Goal: Task Accomplishment & Management: Manage account settings

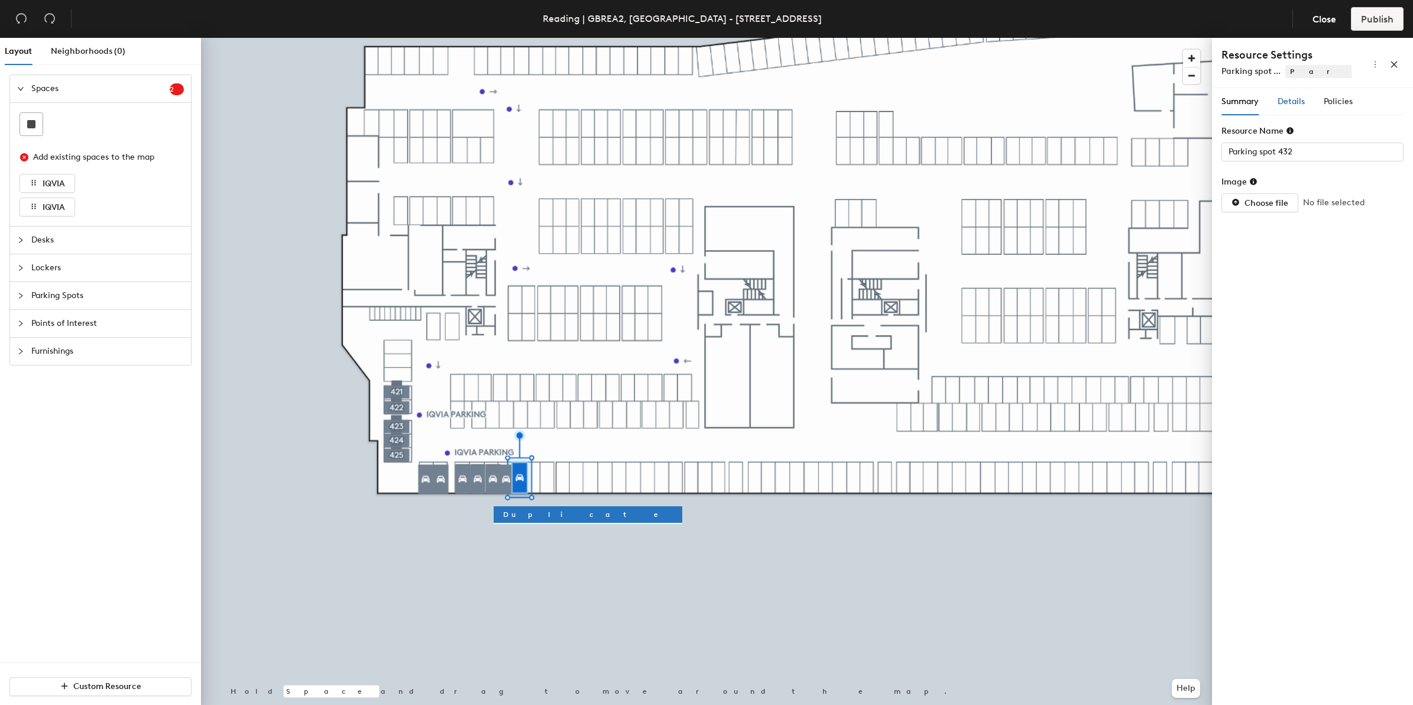
click at [1295, 105] on span "Details" at bounding box center [1290, 101] width 27 height 10
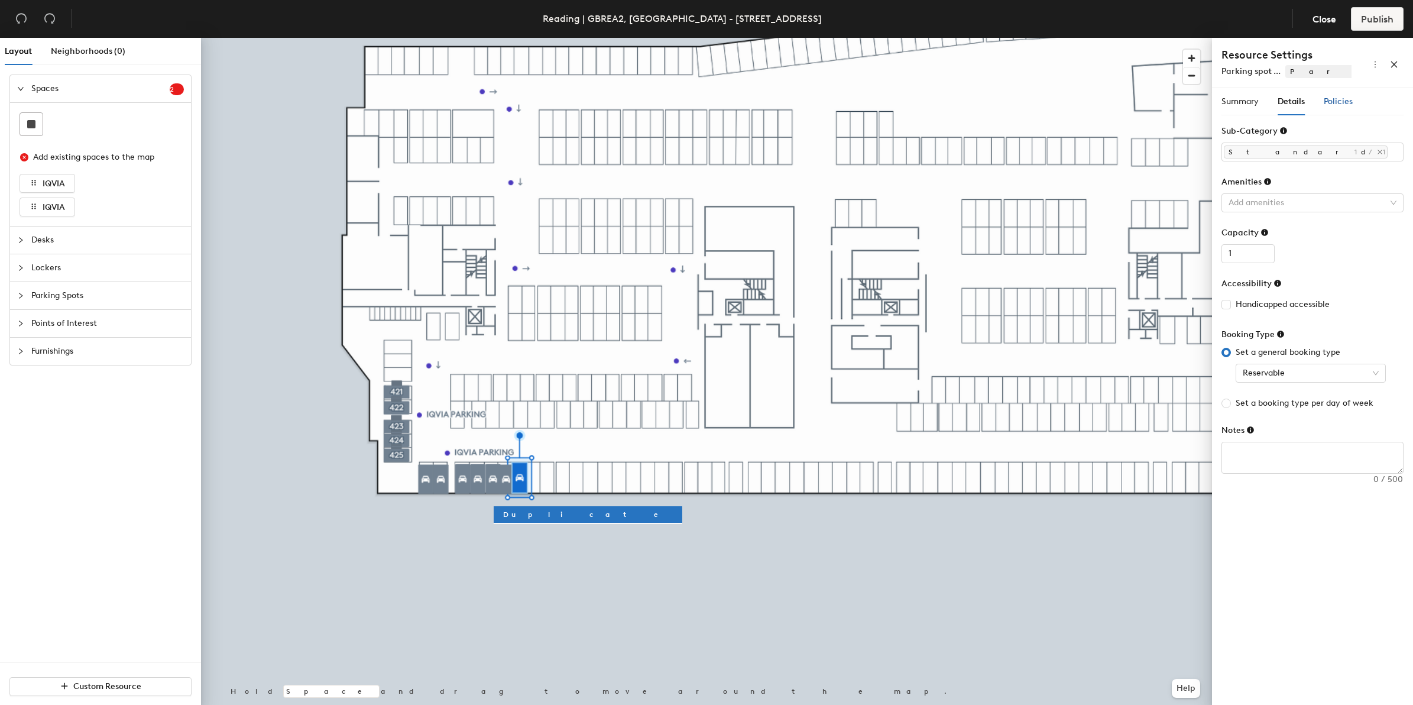
click at [1336, 99] on span "Policies" at bounding box center [1337, 101] width 29 height 10
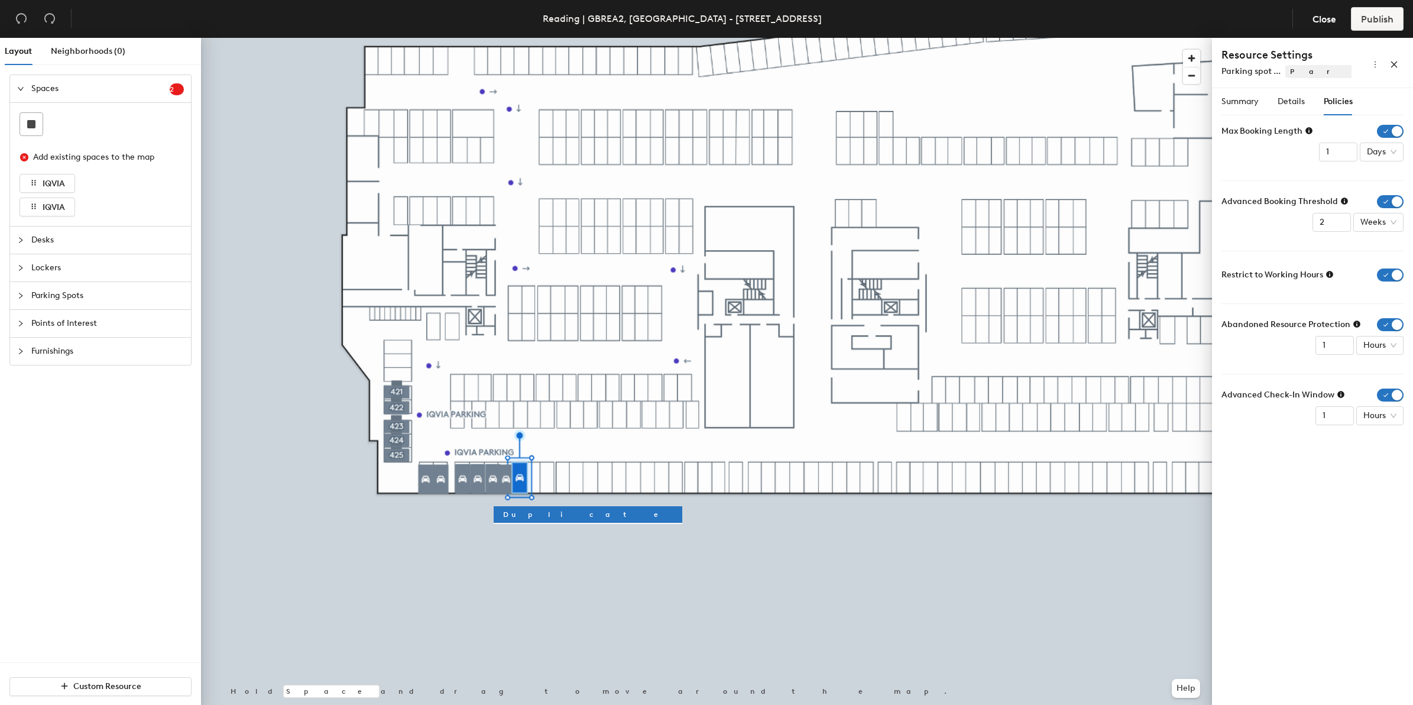
click at [1337, 398] on icon at bounding box center [1340, 394] width 7 height 7
click at [1341, 417] on input "0" at bounding box center [1334, 415] width 38 height 19
click at [1342, 418] on input "0" at bounding box center [1334, 415] width 38 height 19
click at [1341, 420] on input "0" at bounding box center [1334, 415] width 38 height 19
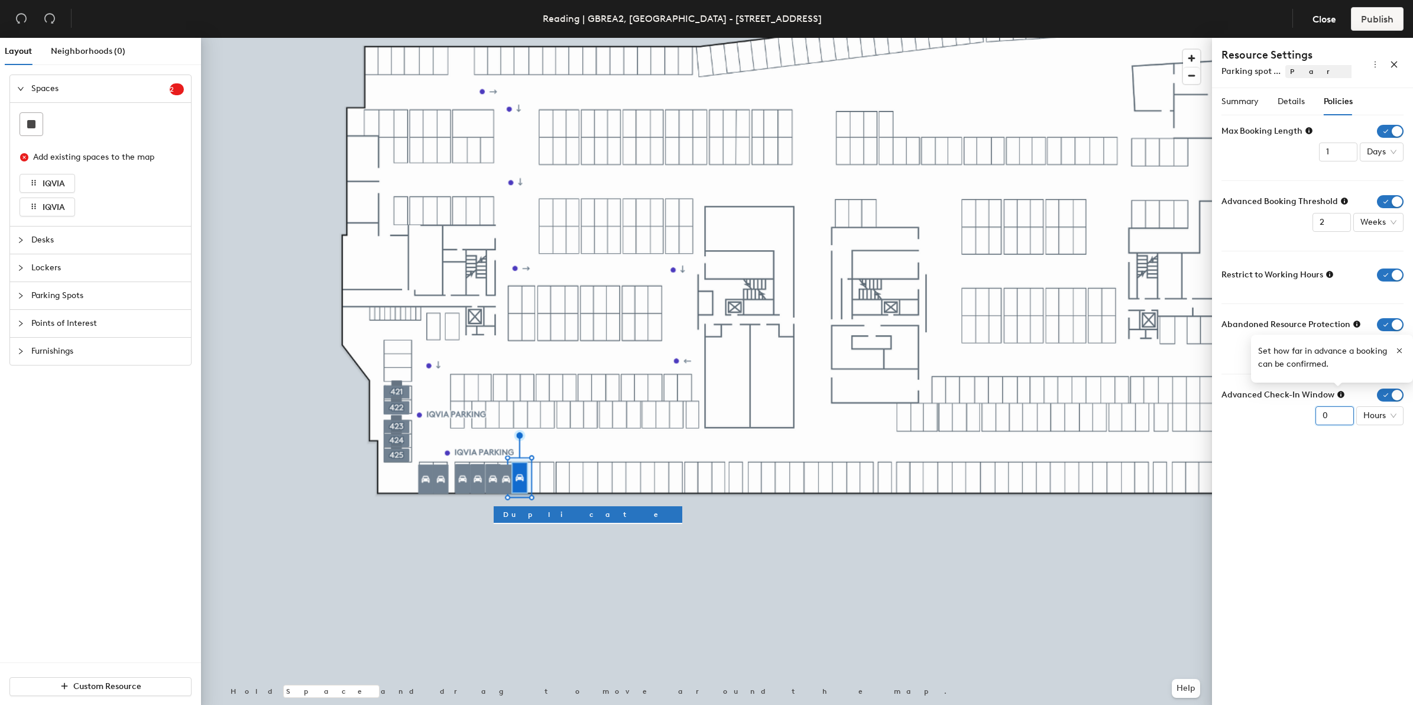
click at [1341, 413] on input "1" at bounding box center [1334, 415] width 38 height 19
type input "2"
click at [1341, 413] on input "2" at bounding box center [1334, 415] width 38 height 19
click at [1322, 455] on div "Summary Details Policies Resource Name Parking spot 432 Image Choose file No fi…" at bounding box center [1312, 398] width 201 height 621
click at [1327, 452] on div "Summary Details Policies Resource Name Parking spot 432 Image Choose file No fi…" at bounding box center [1312, 398] width 201 height 621
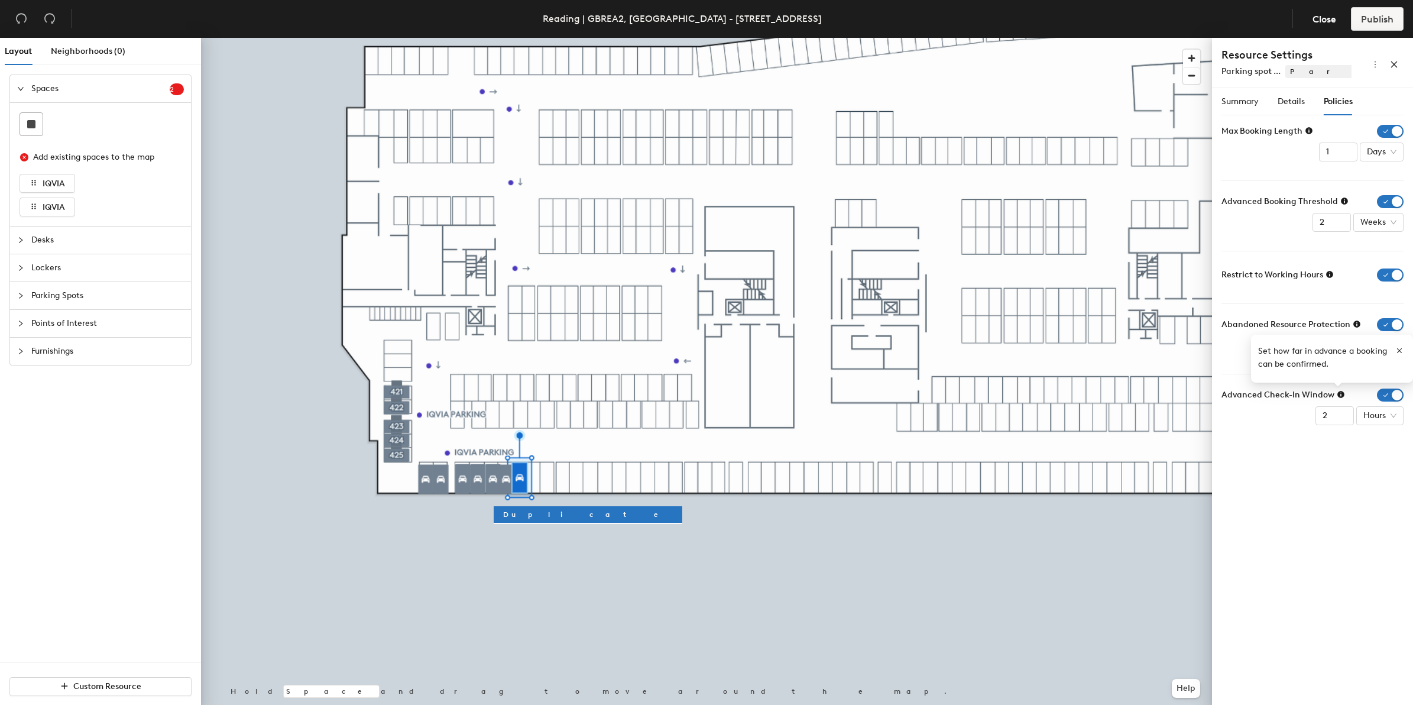
click at [1313, 436] on div "Resource Name Parking spot 432 Image Choose file No file selected Sub-Category …" at bounding box center [1312, 284] width 182 height 319
click at [1337, 396] on icon at bounding box center [1340, 394] width 7 height 7
click at [1353, 323] on icon at bounding box center [1356, 323] width 7 height 7
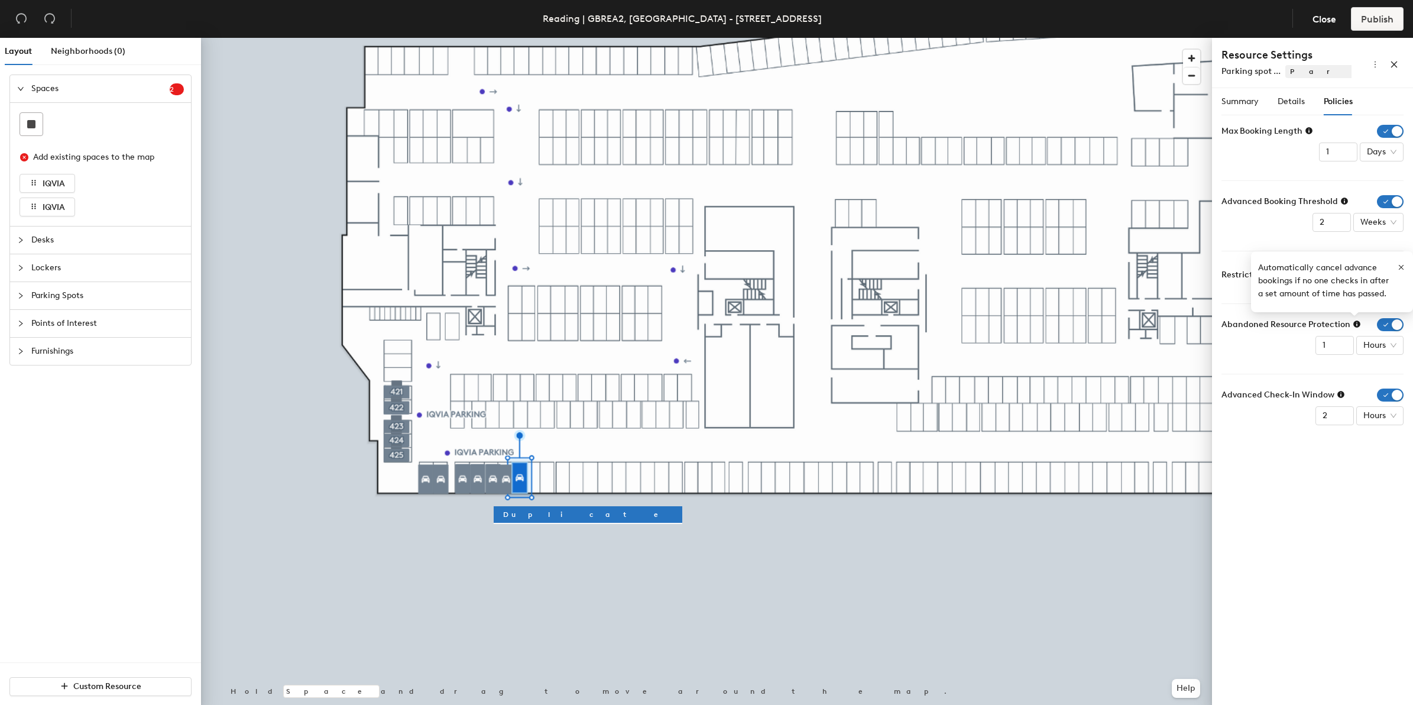
click at [1287, 355] on div "Abandoned Resource Protection 1 Hours" at bounding box center [1312, 336] width 182 height 37
click at [1354, 323] on icon at bounding box center [1356, 324] width 8 height 8
click at [1341, 349] on input "0" at bounding box center [1334, 345] width 38 height 19
click at [1341, 340] on input "1" at bounding box center [1334, 345] width 38 height 19
type input "2"
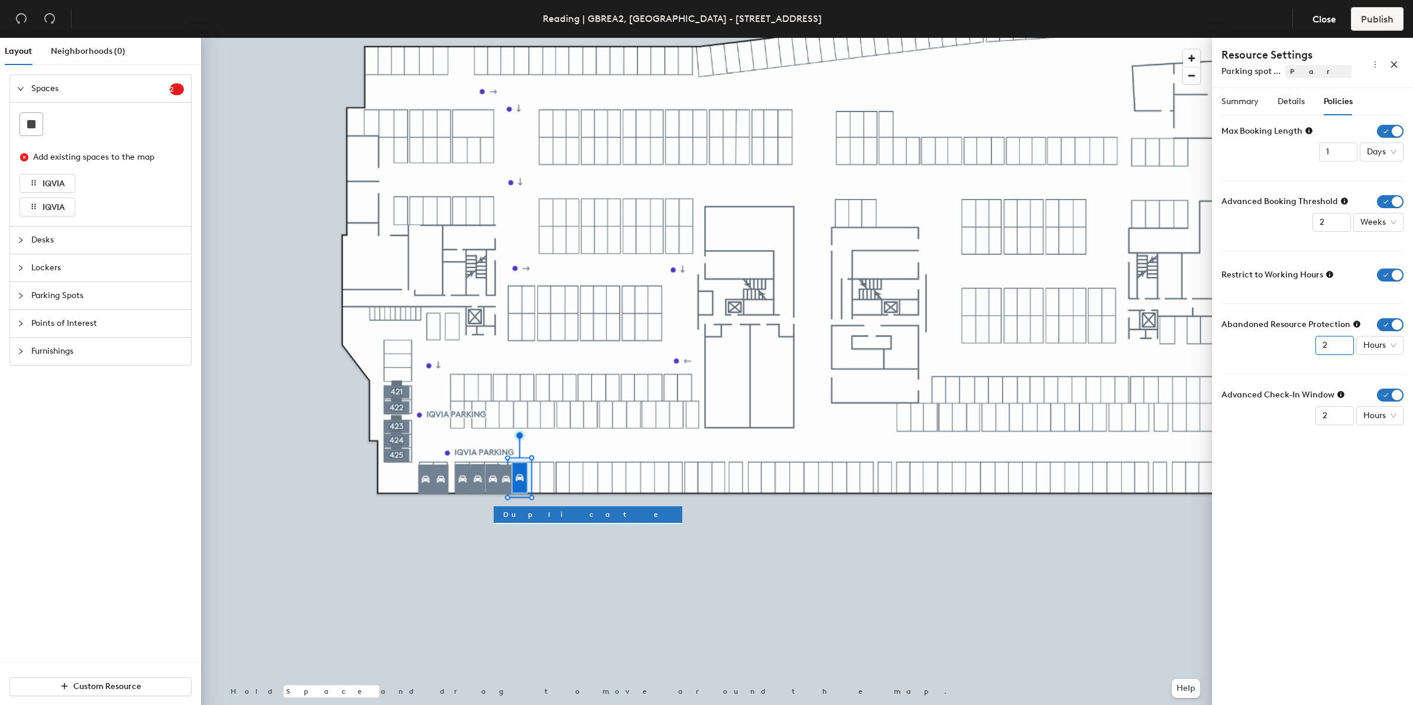
click at [1341, 340] on input "2" at bounding box center [1334, 345] width 38 height 19
click at [1283, 105] on span "Details" at bounding box center [1290, 101] width 27 height 10
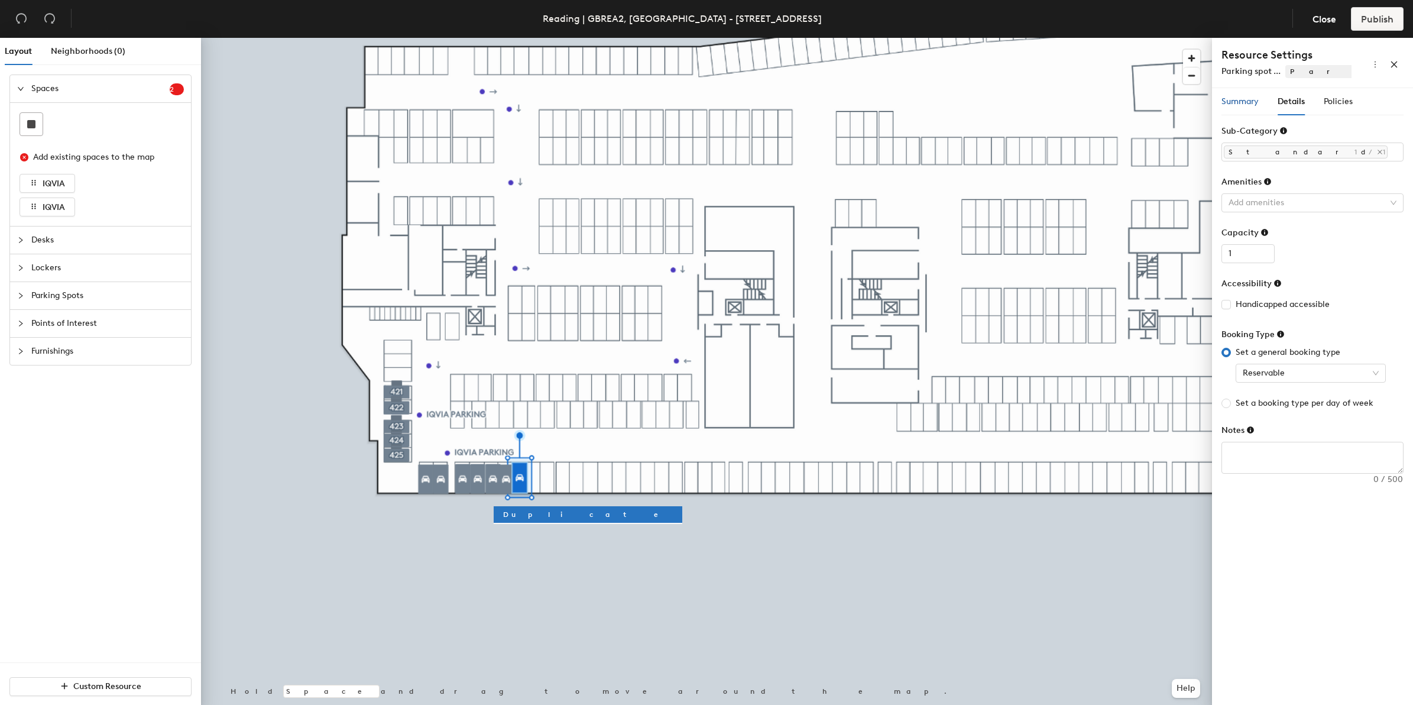
click at [1251, 105] on span "Summary" at bounding box center [1239, 101] width 37 height 10
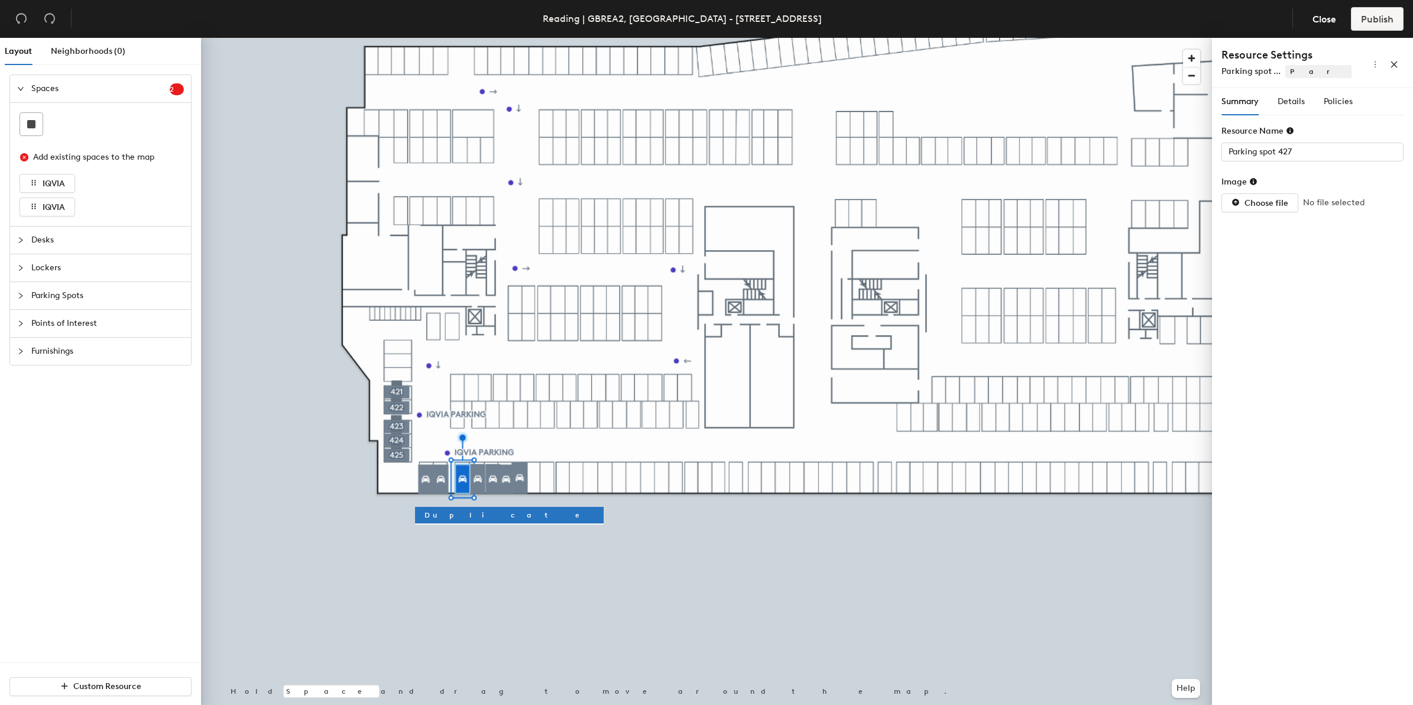
type input "Parking spot 426"
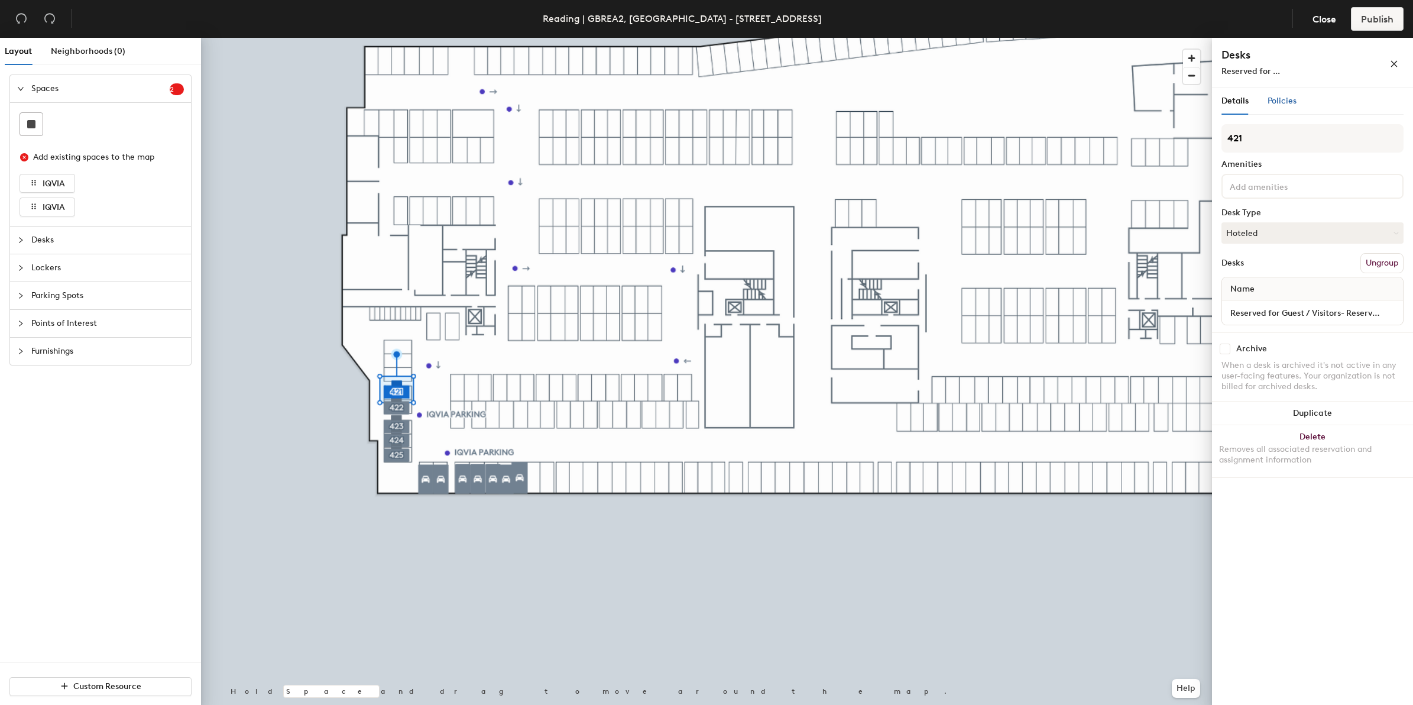
click at [1287, 102] on span "Policies" at bounding box center [1281, 101] width 29 height 10
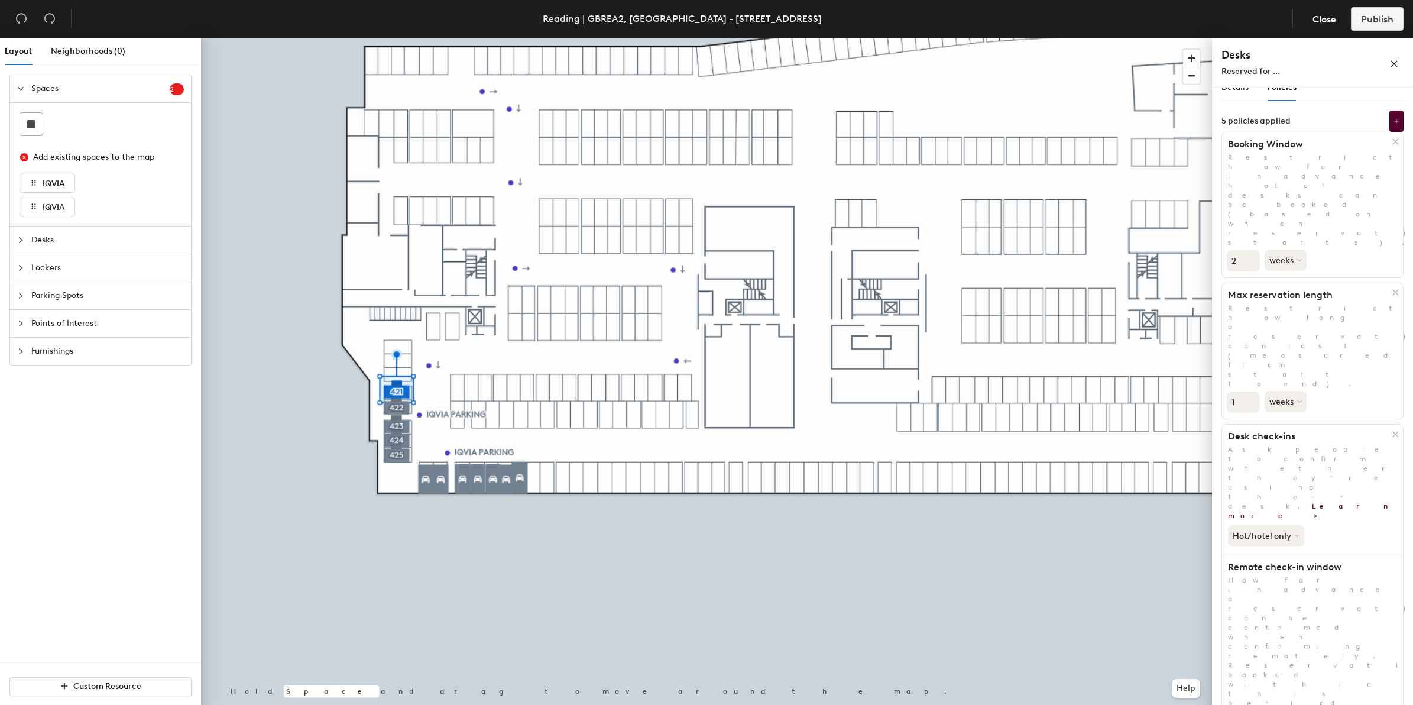
scroll to position [16, 0]
click at [1391, 62] on icon "close" at bounding box center [1394, 64] width 8 height 8
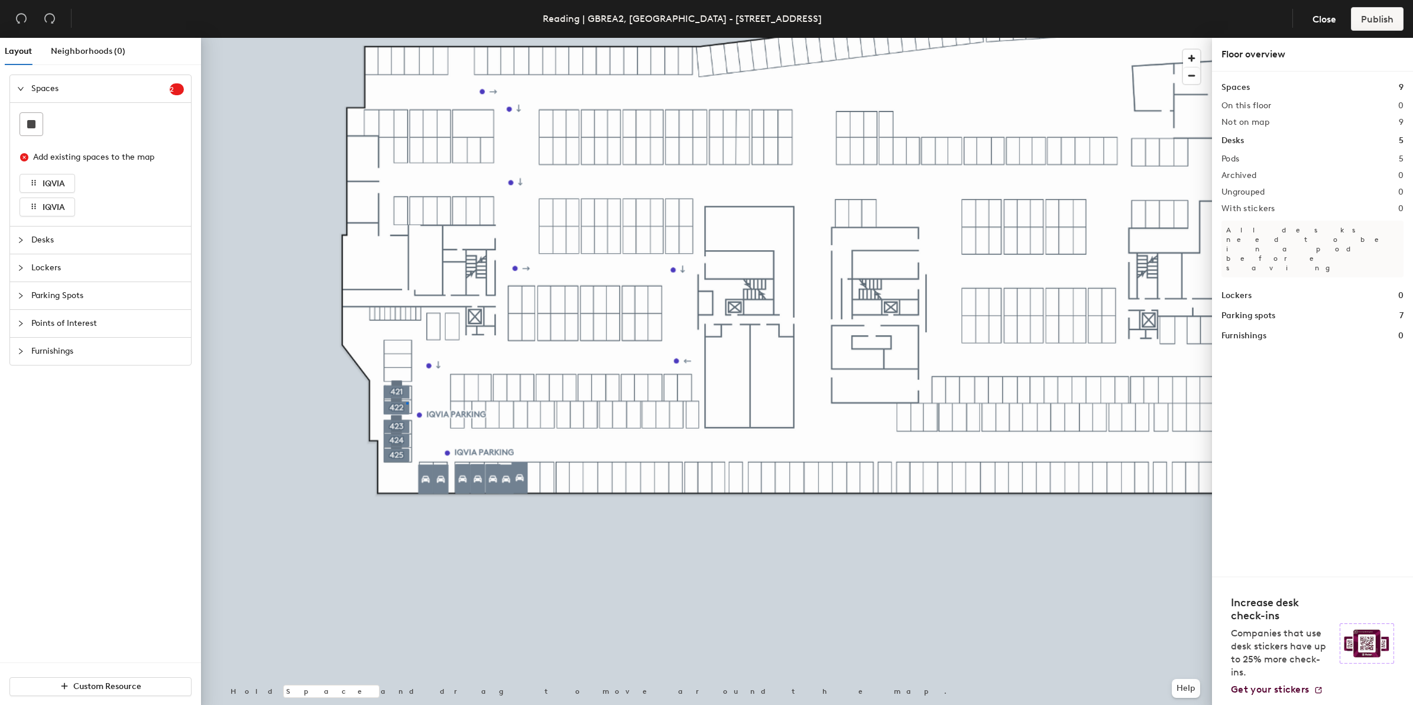
click at [406, 38] on div at bounding box center [706, 38] width 1011 height 0
click at [1320, 19] on span "Close" at bounding box center [1324, 19] width 24 height 11
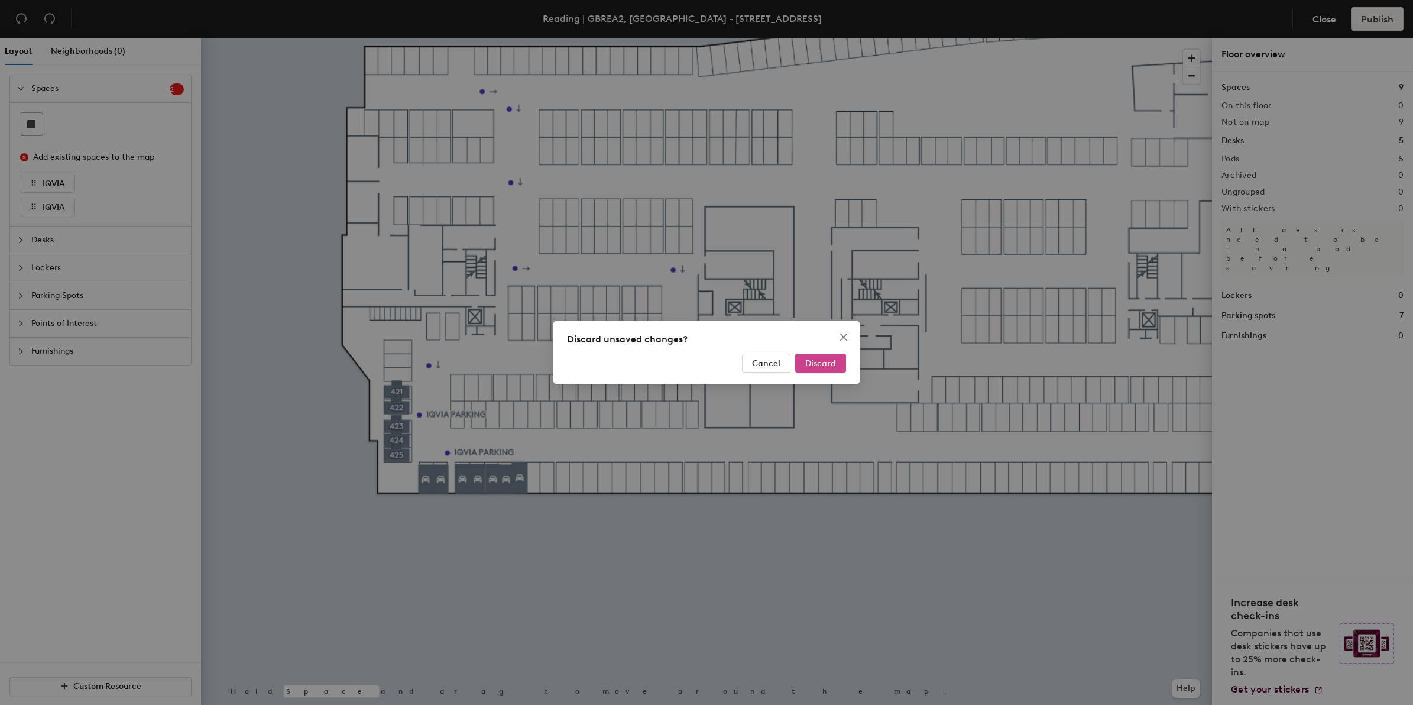
click at [830, 358] on span "Discard" at bounding box center [820, 363] width 31 height 10
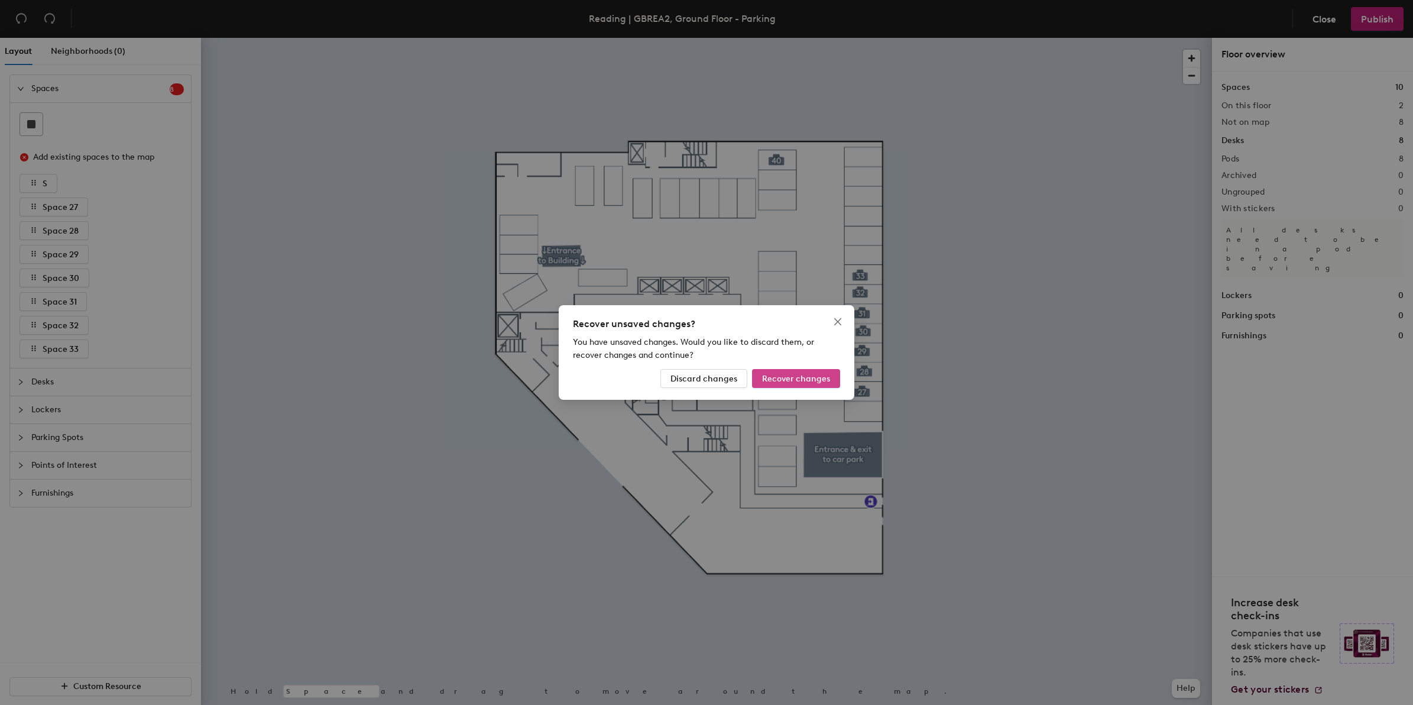
click at [773, 385] on button "Recover changes" at bounding box center [796, 378] width 88 height 19
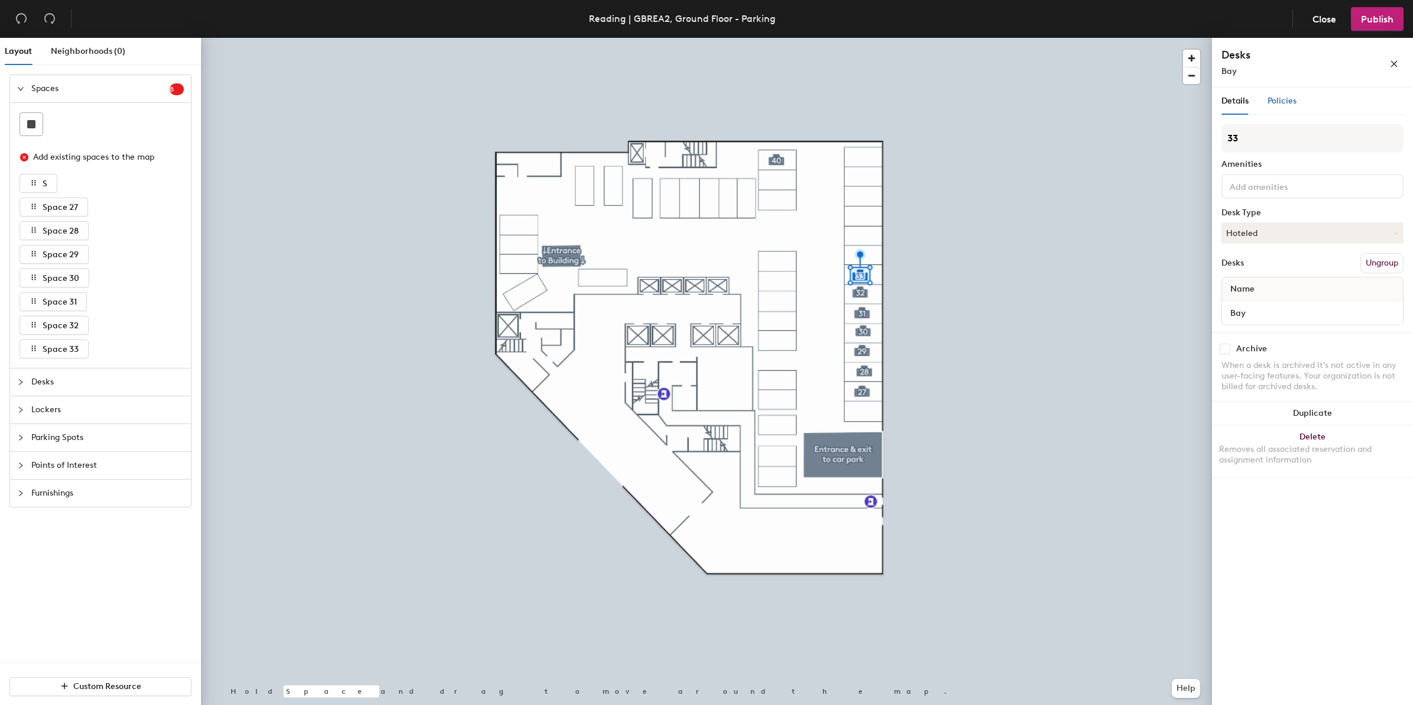
click at [1281, 102] on span "Policies" at bounding box center [1281, 101] width 29 height 10
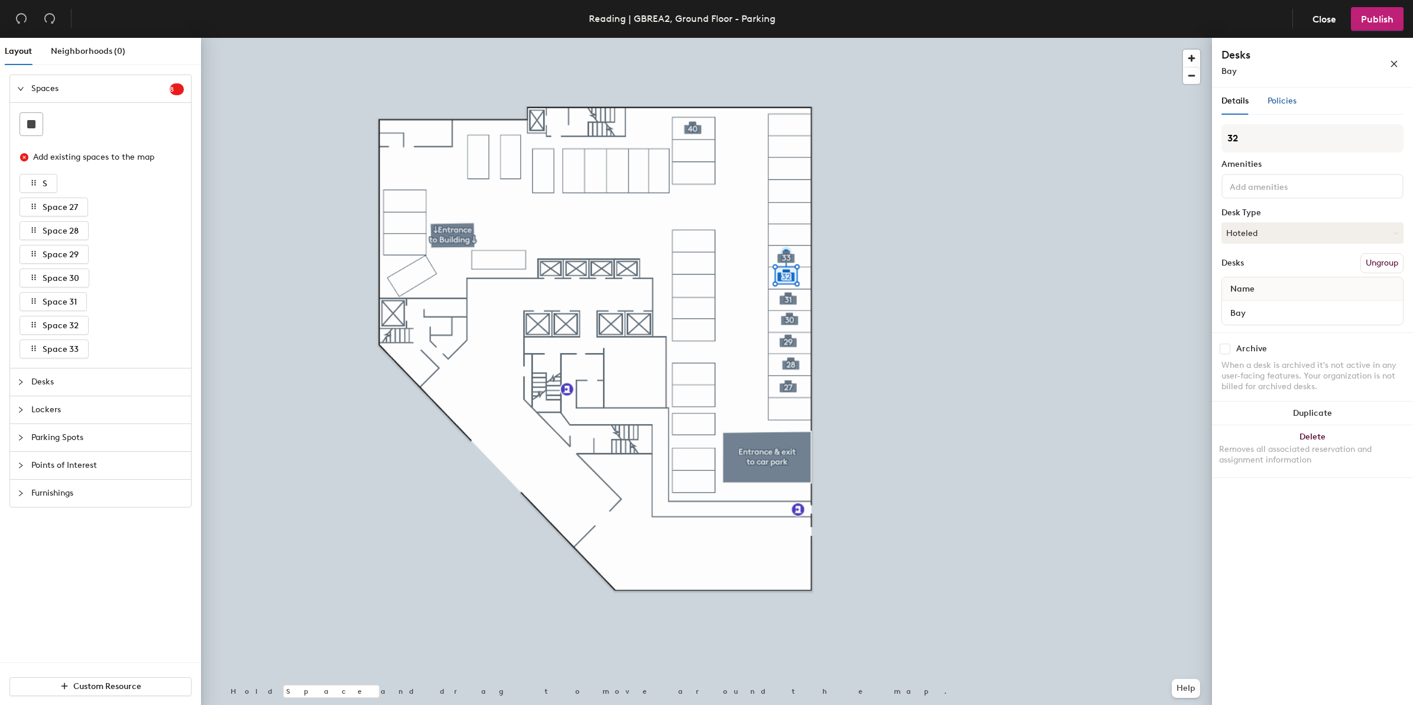
click at [1281, 99] on span "Policies" at bounding box center [1281, 101] width 29 height 10
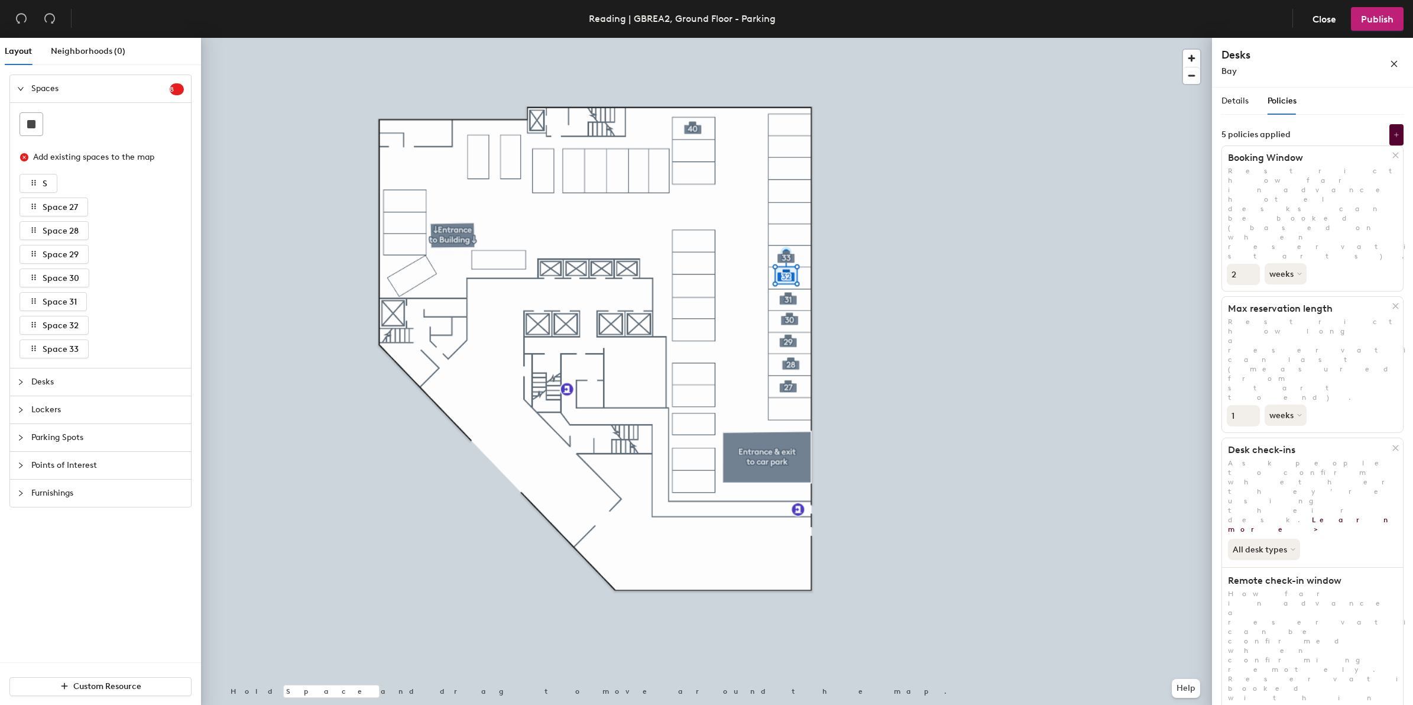
scroll to position [16, 0]
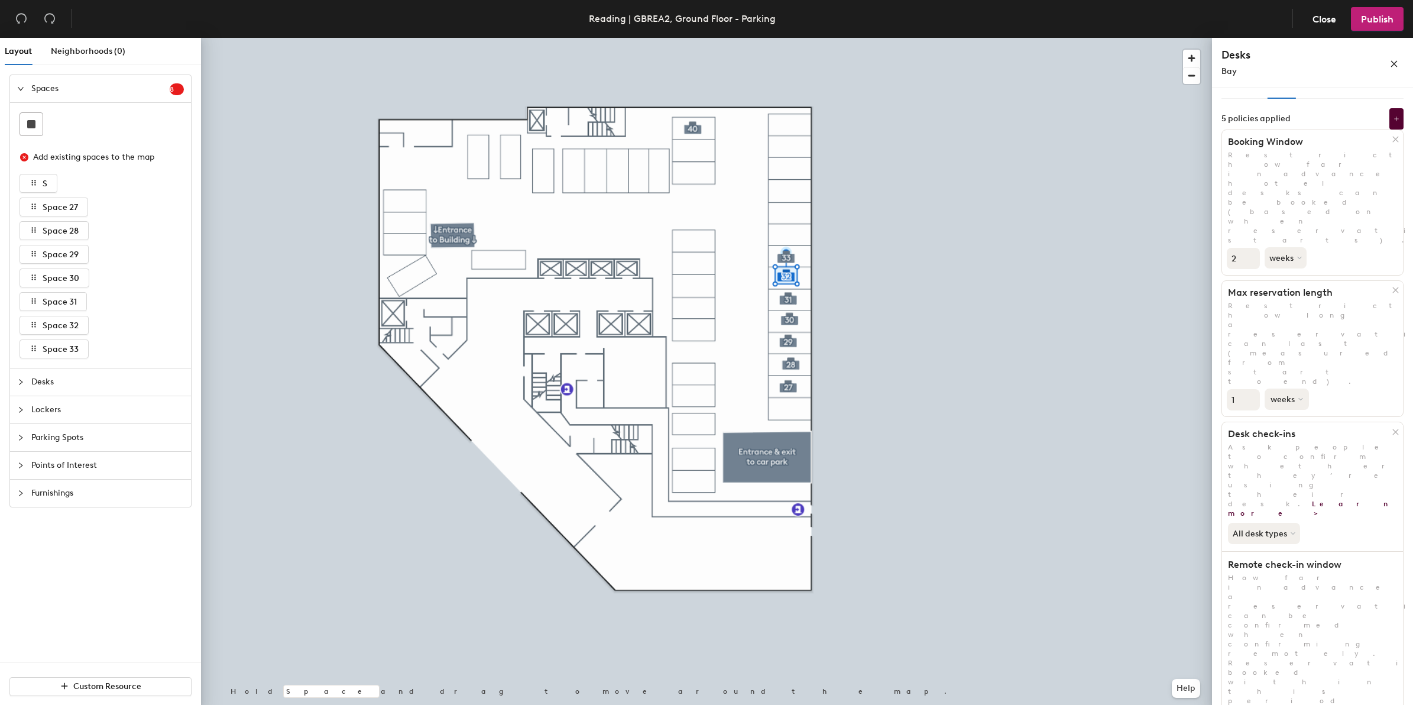
click at [1299, 397] on icon at bounding box center [1300, 399] width 5 height 5
click at [1284, 453] on div "days" at bounding box center [1288, 462] width 46 height 18
click at [1275, 523] on button "All desk types" at bounding box center [1265, 533] width 74 height 21
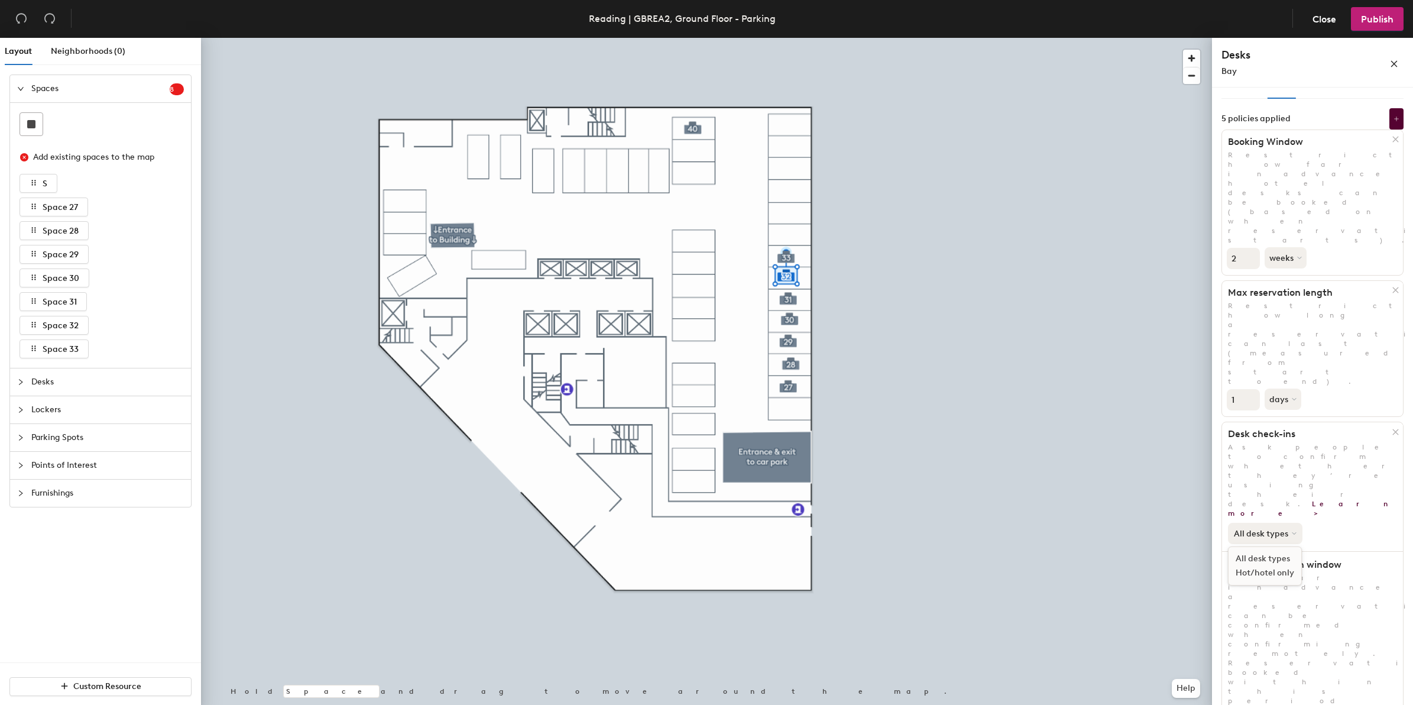
click at [1275, 523] on button "All desk types" at bounding box center [1265, 533] width 74 height 21
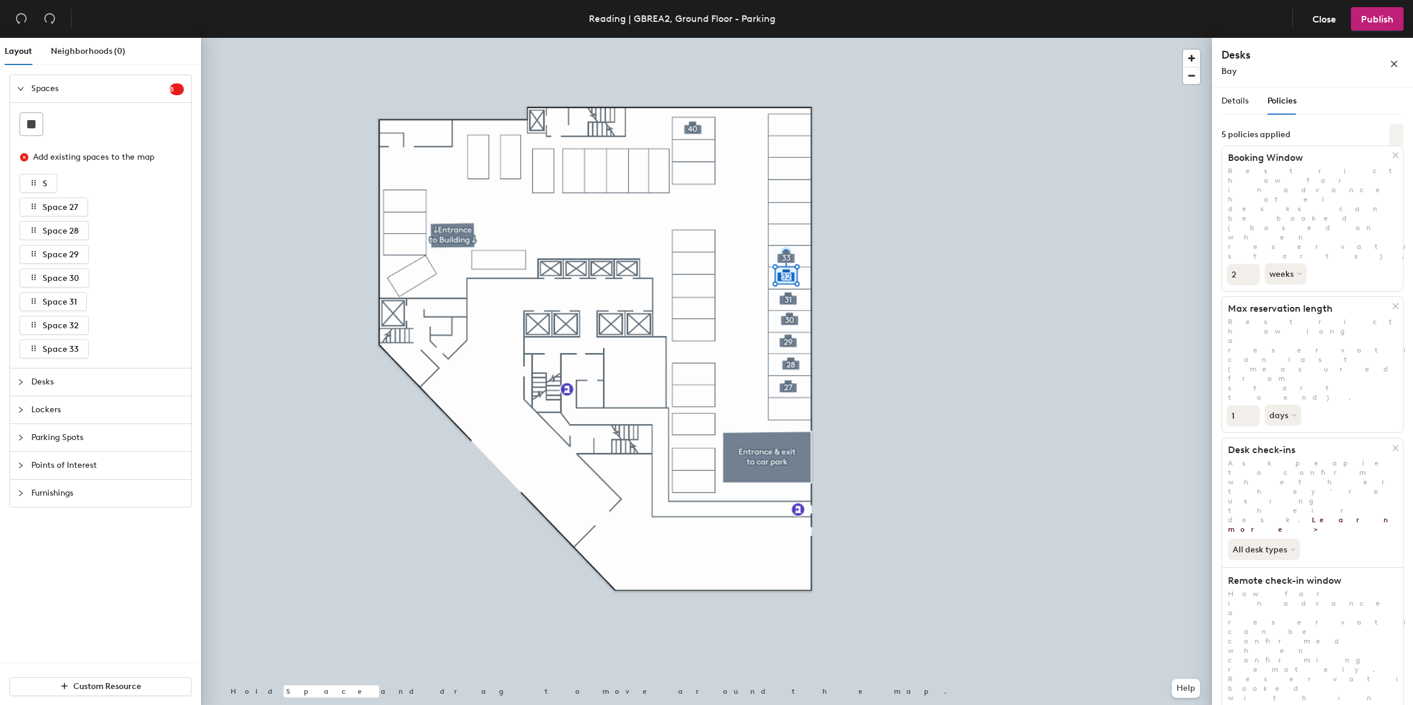
click at [1389, 134] on button at bounding box center [1396, 134] width 14 height 21
